Goal: Information Seeking & Learning: Learn about a topic

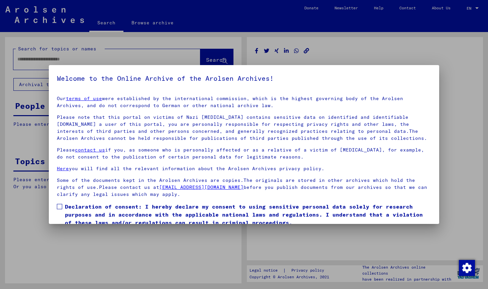
type input "********"
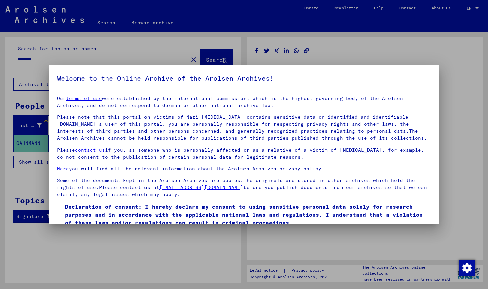
scroll to position [26, 0]
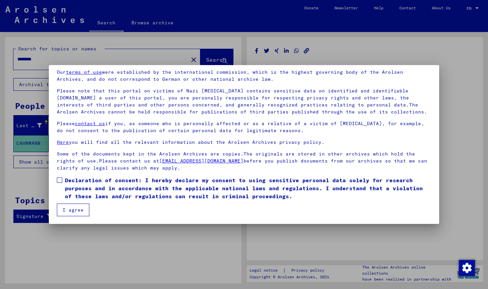
click at [60, 179] on span at bounding box center [59, 180] width 5 height 5
click at [76, 206] on button "I agree" at bounding box center [73, 210] width 32 height 13
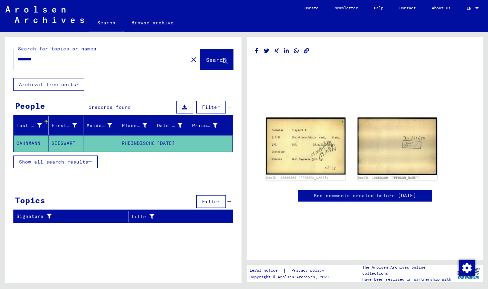
click at [39, 162] on span "Show all search results" at bounding box center [53, 162] width 69 height 6
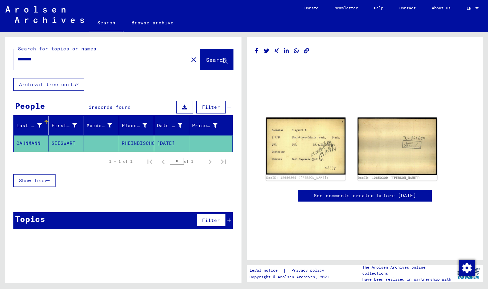
click at [29, 143] on mat-cell "CAHNMANN" at bounding box center [31, 143] width 35 height 16
click at [33, 141] on mat-cell "CAHNMANN" at bounding box center [31, 143] width 35 height 16
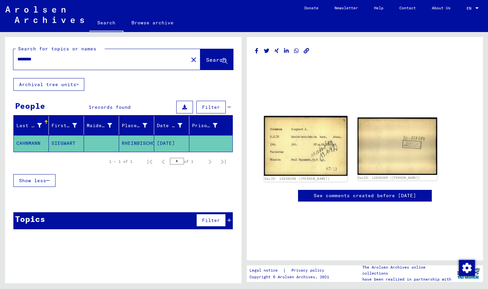
click at [312, 152] on img at bounding box center [306, 146] width 84 height 60
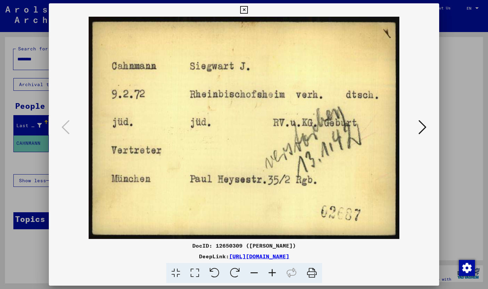
click at [423, 126] on icon at bounding box center [422, 127] width 8 height 16
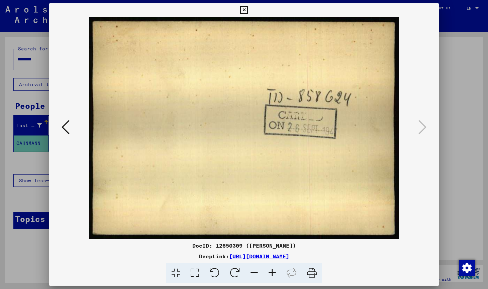
click at [248, 8] on icon at bounding box center [244, 10] width 8 height 8
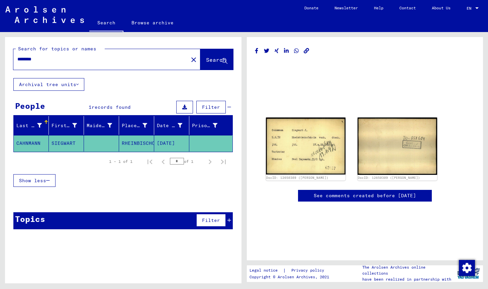
click at [327, 194] on link "See comments created before [DATE]" at bounding box center [364, 195] width 102 height 7
